Goal: Information Seeking & Learning: Learn about a topic

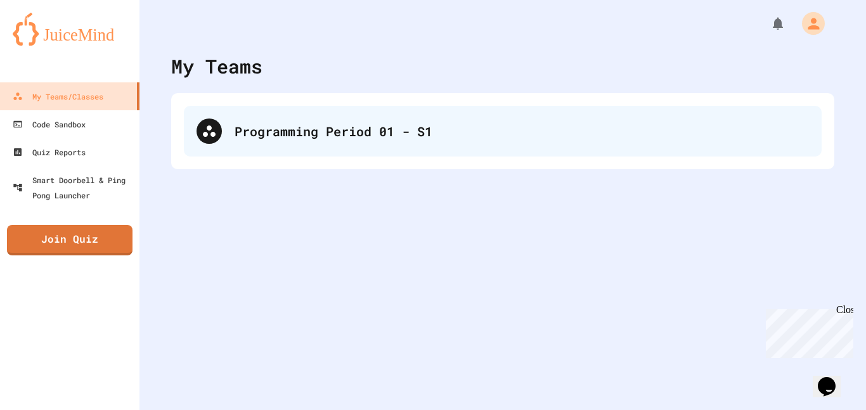
click at [208, 144] on div "Programming Period 01 - S1" at bounding box center [503, 131] width 638 height 51
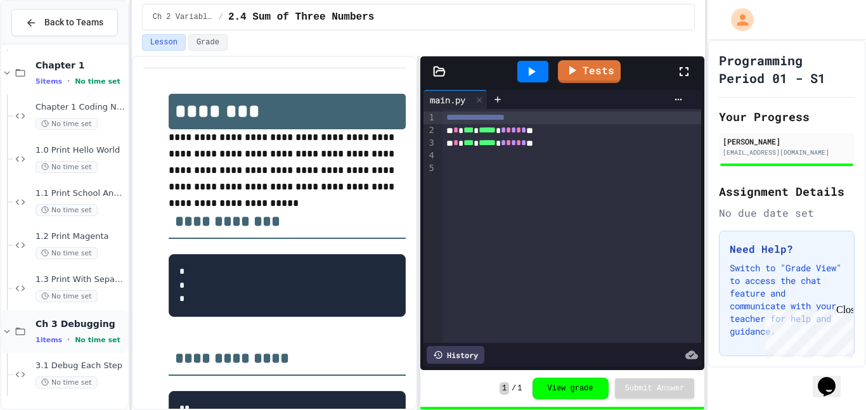
click at [13, 349] on div "Ch 3 Debugging 1 items • No time set" at bounding box center [64, 331] width 127 height 43
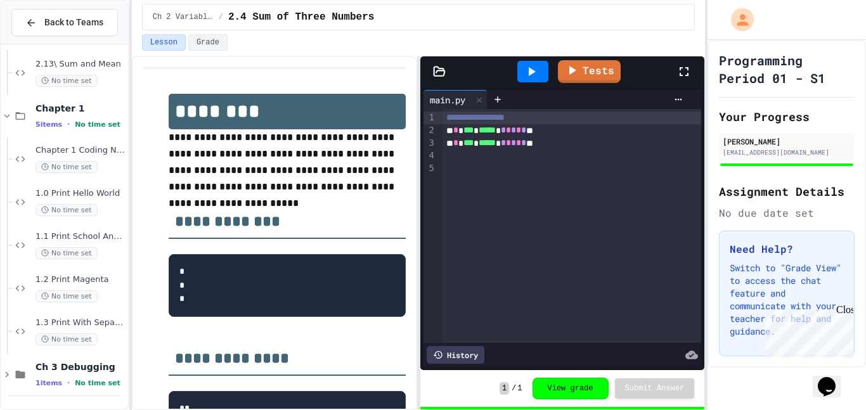
scroll to position [465, 0]
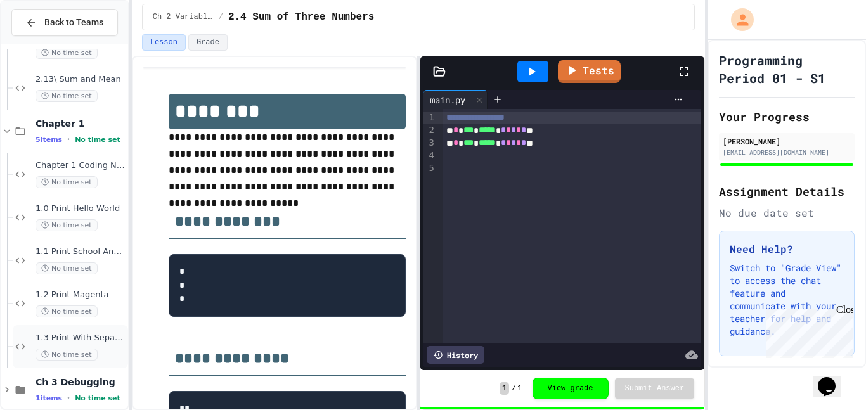
click at [13, 341] on icon at bounding box center [20, 346] width 15 height 11
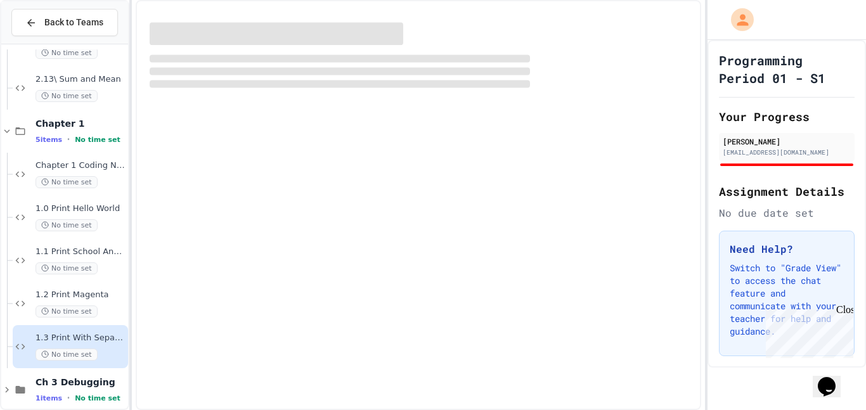
scroll to position [480, 0]
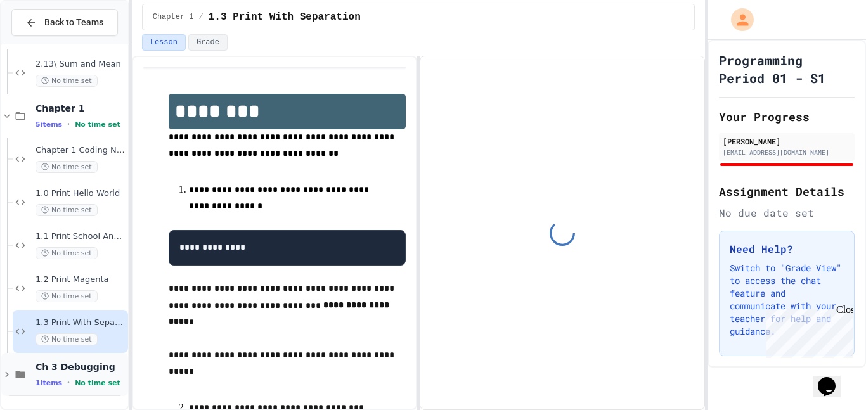
click at [39, 374] on div "Ch 3 Debugging 1 items • No time set" at bounding box center [81, 374] width 90 height 27
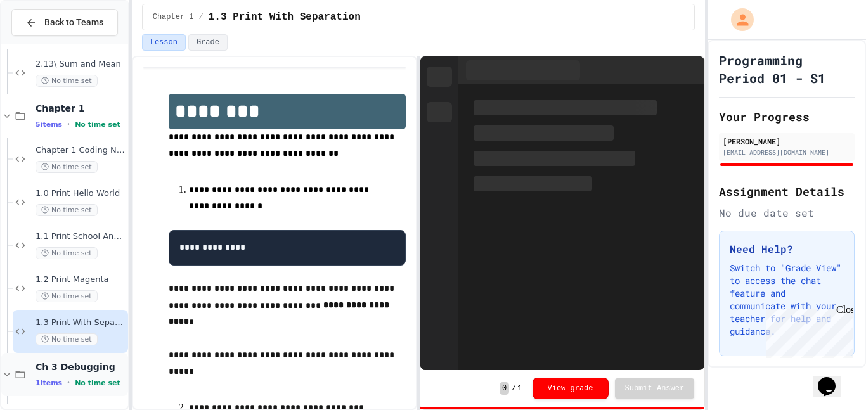
click at [30, 377] on div "Ch 3 Debugging 1 items • No time set" at bounding box center [64, 374] width 127 height 43
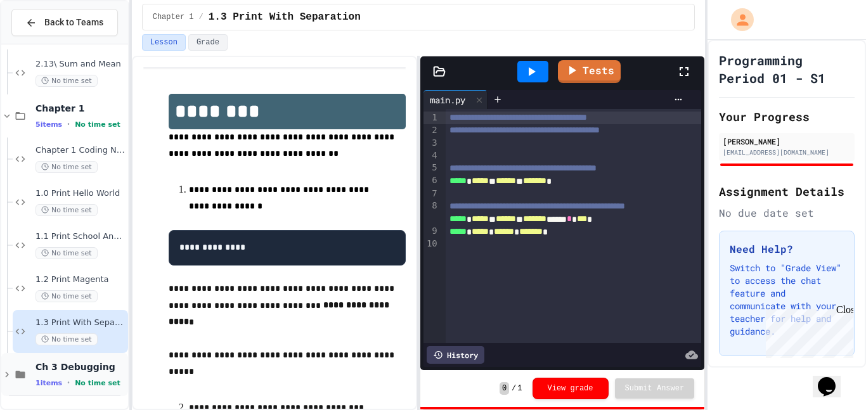
click at [70, 371] on span "Ch 3 Debugging" at bounding box center [81, 366] width 90 height 11
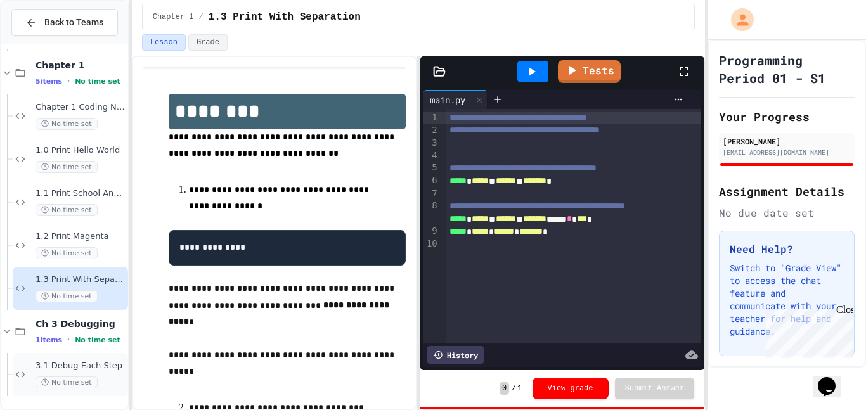
click at [33, 368] on div "3.1 Debug Each Step No time set" at bounding box center [70, 374] width 115 height 43
